Goal: Share content: Distribute website content to other platforms or users

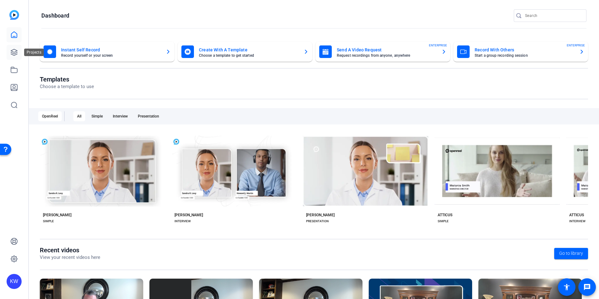
click at [11, 53] on icon at bounding box center [14, 53] width 8 height 8
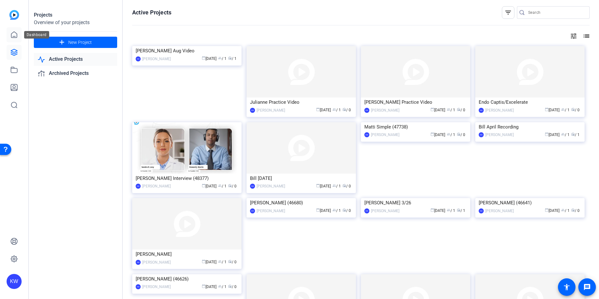
click at [11, 35] on icon at bounding box center [14, 35] width 6 height 6
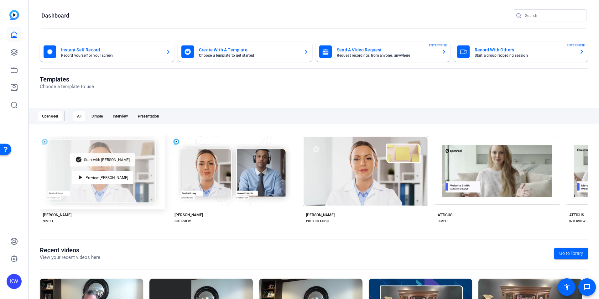
click at [107, 159] on span "Start with Matti" at bounding box center [107, 160] width 46 height 4
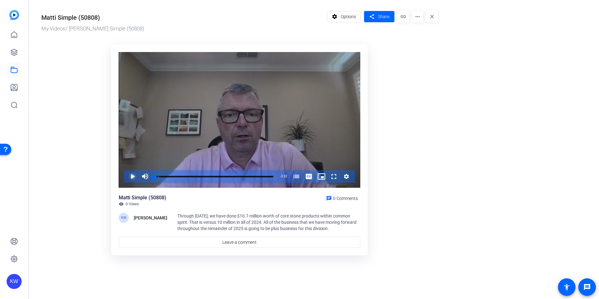
click at [126, 176] on span "Video Player" at bounding box center [126, 176] width 0 height 13
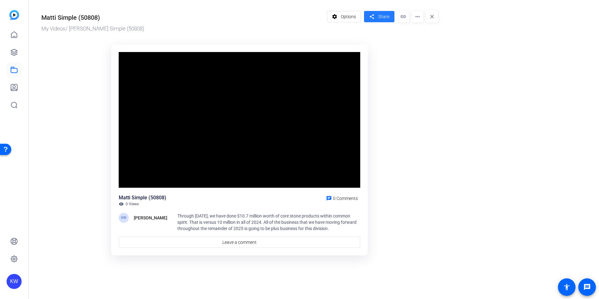
click at [382, 18] on span "Share" at bounding box center [383, 16] width 11 height 7
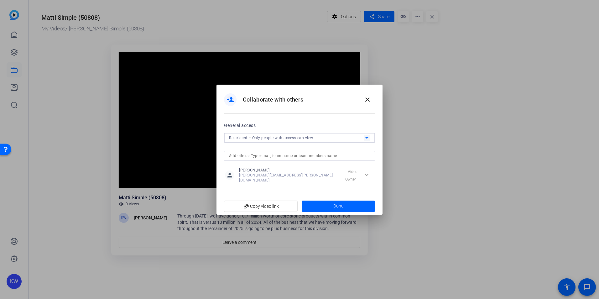
click at [367, 138] on icon at bounding box center [367, 138] width 8 height 8
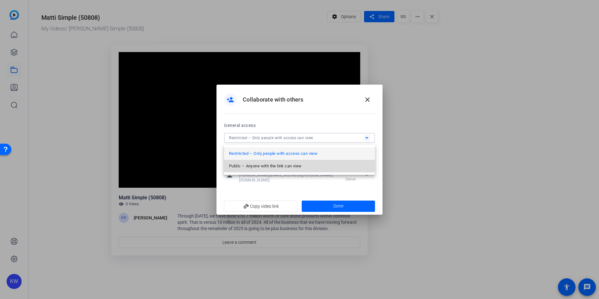
click at [305, 165] on mat-option "Public – Anyone with the link can view" at bounding box center [299, 166] width 151 height 13
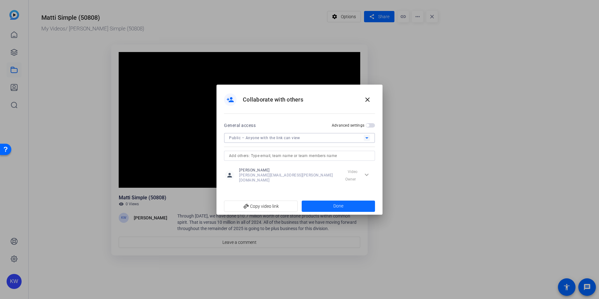
click at [336, 204] on span "Done" at bounding box center [339, 206] width 10 height 7
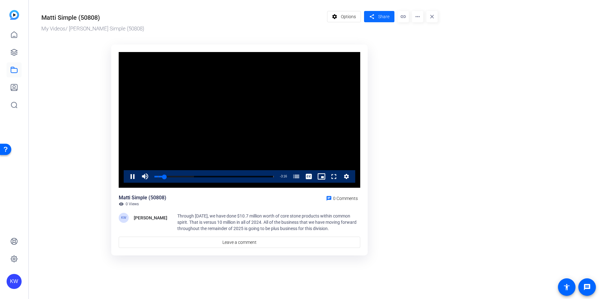
click at [382, 15] on span "Share" at bounding box center [383, 16] width 11 height 7
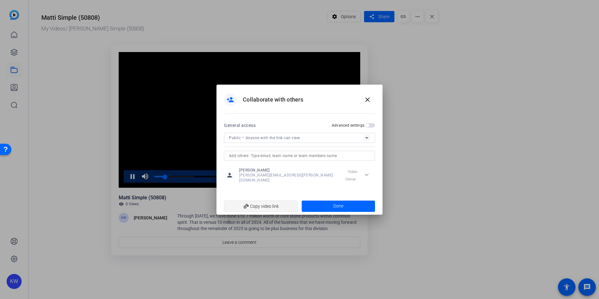
click at [283, 203] on span "add_link Copy video link" at bounding box center [261, 206] width 64 height 12
click at [371, 102] on mat-icon "close" at bounding box center [368, 100] width 8 height 8
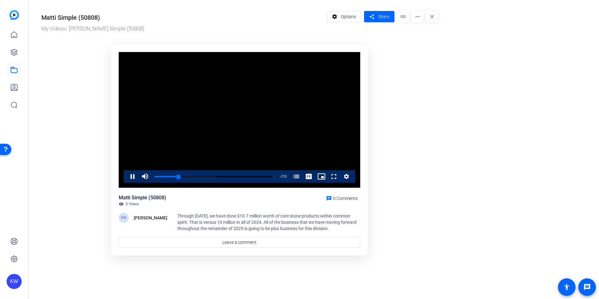
click at [365, 128] on div "Video Player is loading. Play Video Pause Mute 0% Current Time 0:42 / Duration …" at bounding box center [239, 150] width 257 height 211
click at [126, 174] on span "Video Player" at bounding box center [126, 176] width 0 height 13
